Goal: Transaction & Acquisition: Purchase product/service

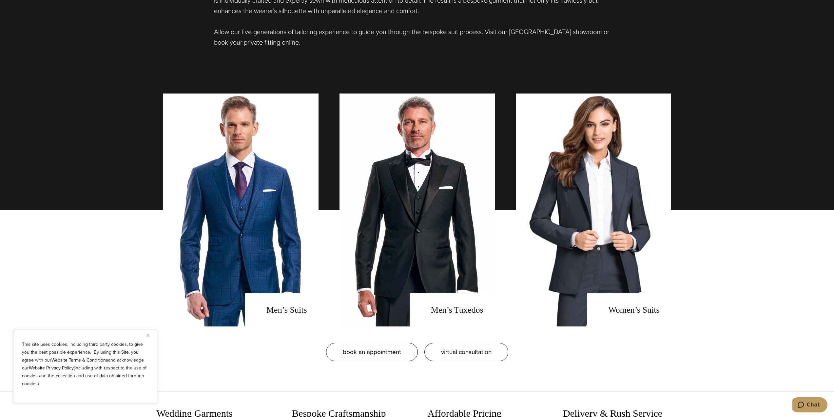
scroll to position [514, 0]
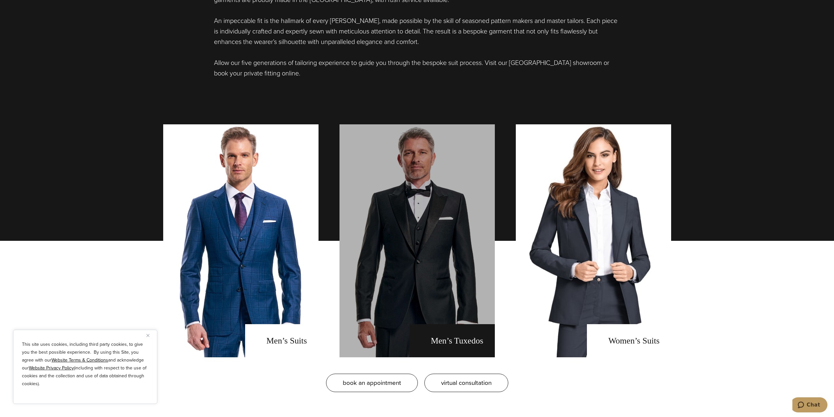
click at [448, 220] on link "men's tuxedos" at bounding box center [417, 240] width 155 height 233
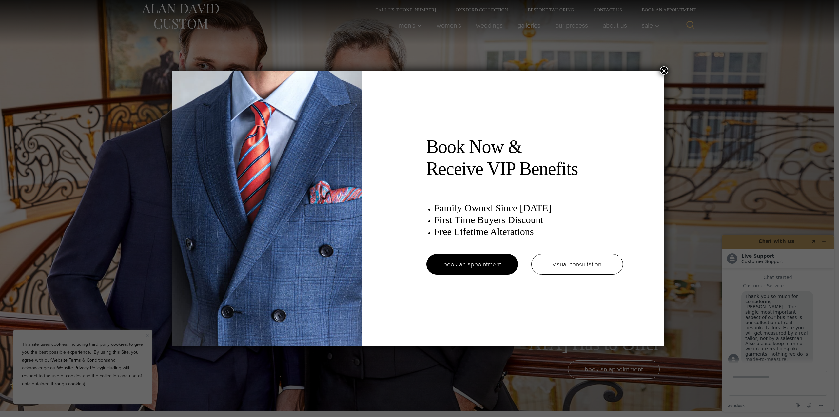
click at [667, 67] on button "×" at bounding box center [664, 70] width 9 height 9
